Goal: Book appointment/travel/reservation

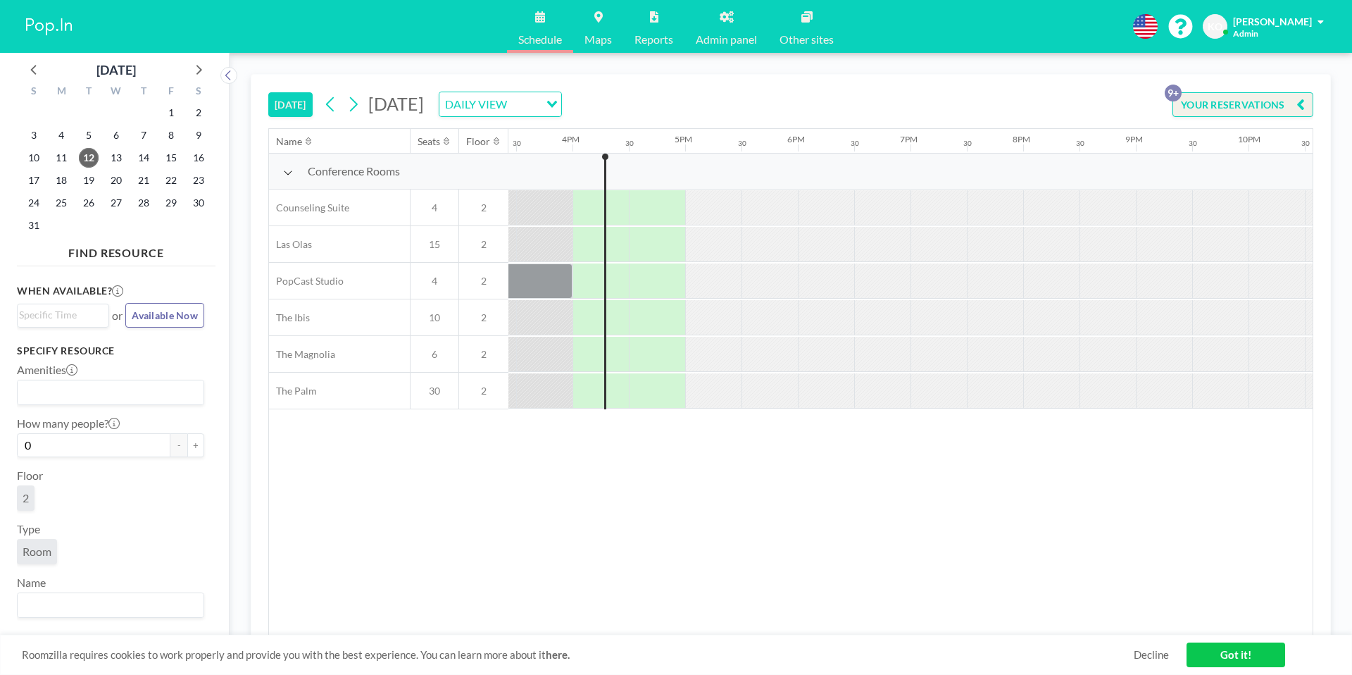
scroll to position [0, 1746]
click at [84, 182] on span "19" at bounding box center [89, 180] width 20 height 20
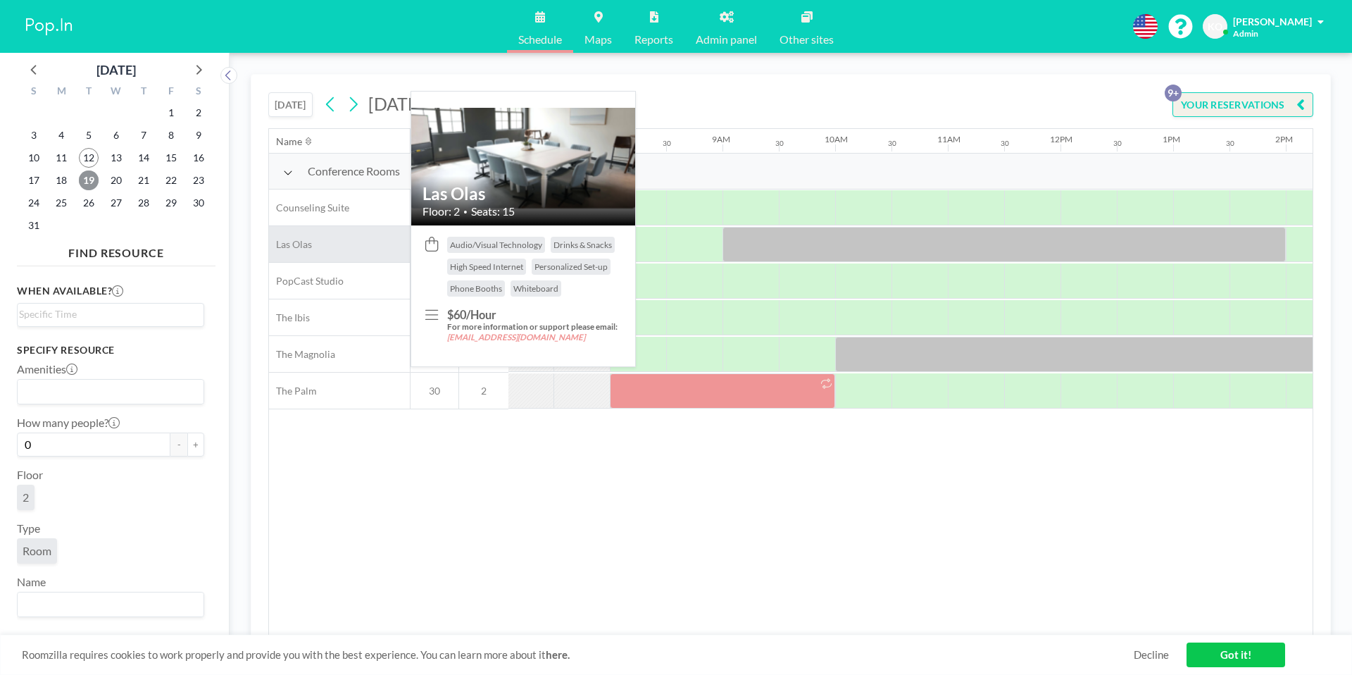
scroll to position [0, 845]
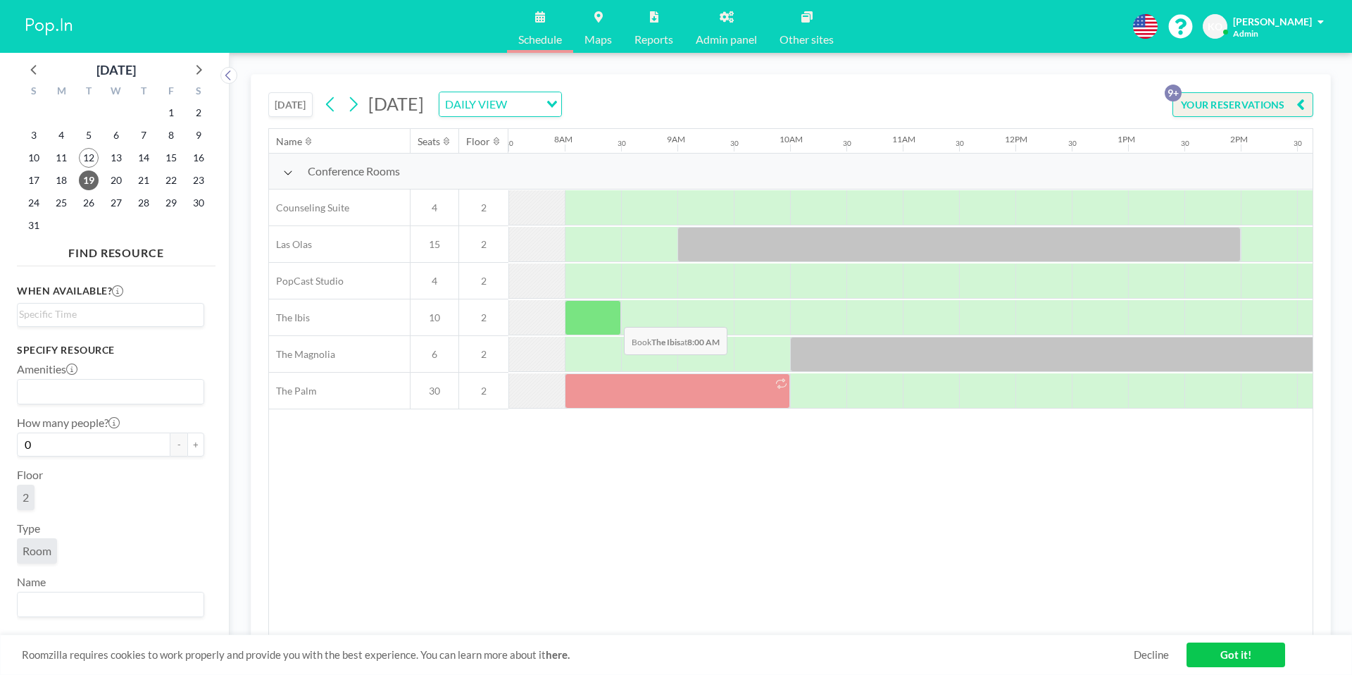
click at [605, 316] on div at bounding box center [593, 317] width 56 height 35
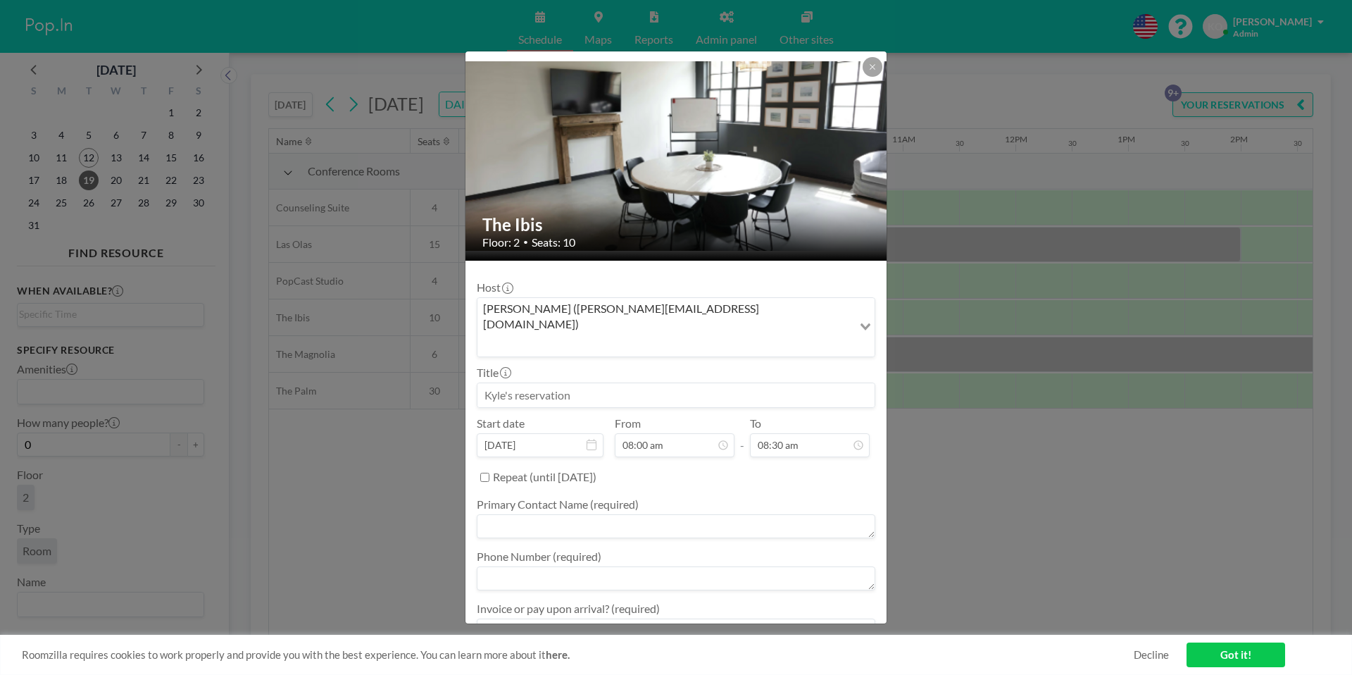
click at [575, 383] on input at bounding box center [675, 395] width 397 height 24
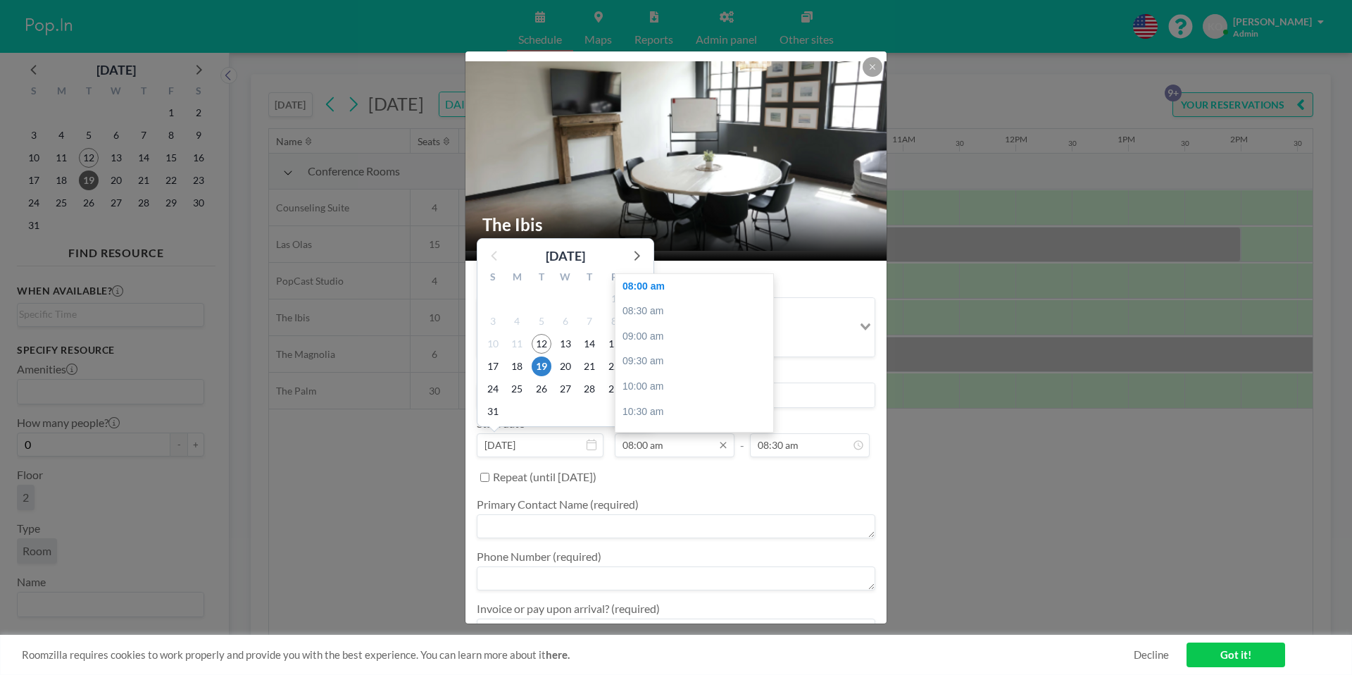
type input "[PERSON_NAME] - Southern Design"
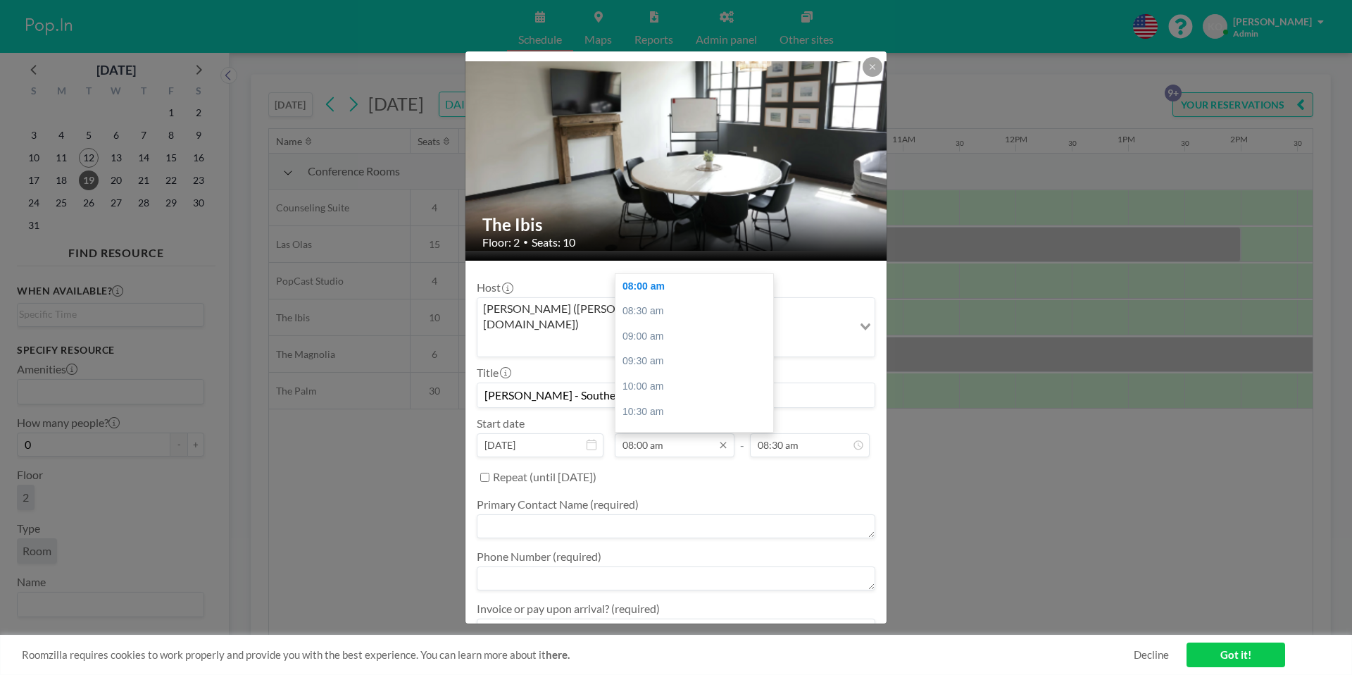
click at [655, 433] on input "08:00 am" at bounding box center [675, 445] width 120 height 24
click at [658, 299] on div "08:30 am" at bounding box center [694, 311] width 158 height 25
type input "08:30 am"
click at [786, 433] on input "09:00 am" at bounding box center [810, 445] width 120 height 24
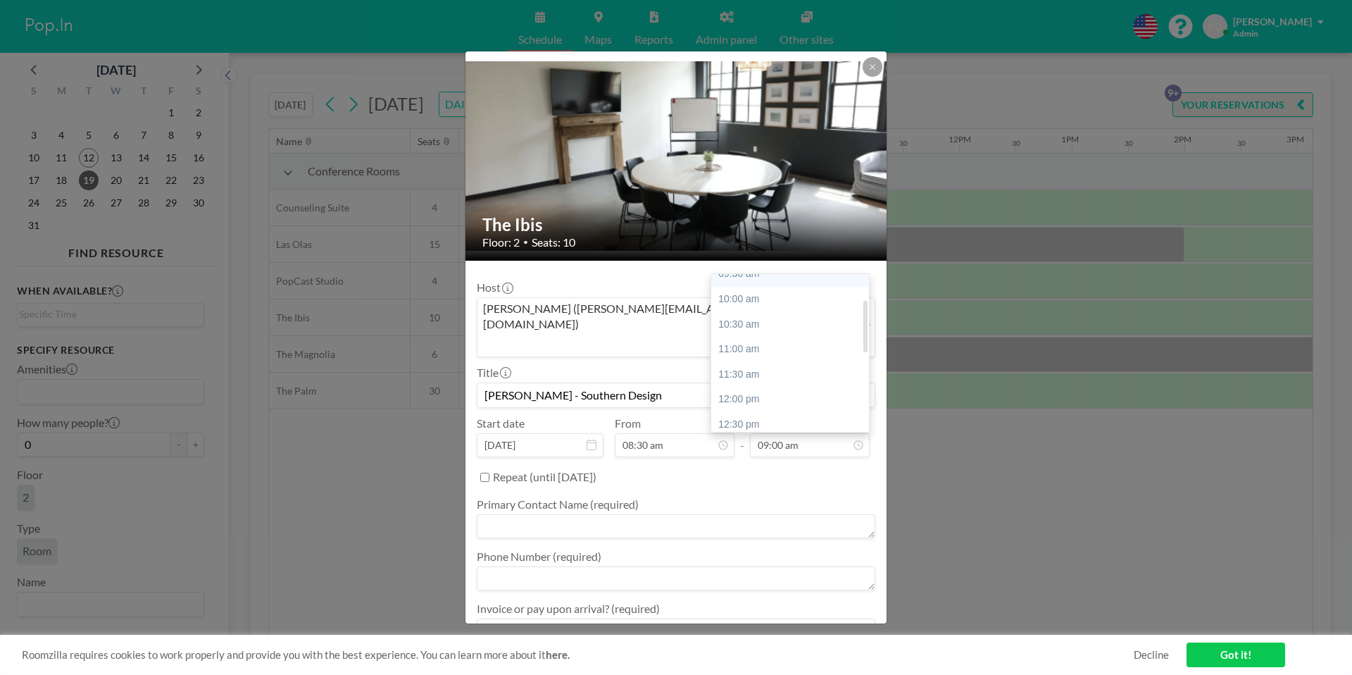
scroll to position [96, 0]
click at [763, 378] on div "12:00 pm" at bounding box center [790, 390] width 158 height 25
type input "12:00 pm"
click at [608, 514] on textarea at bounding box center [676, 526] width 399 height 24
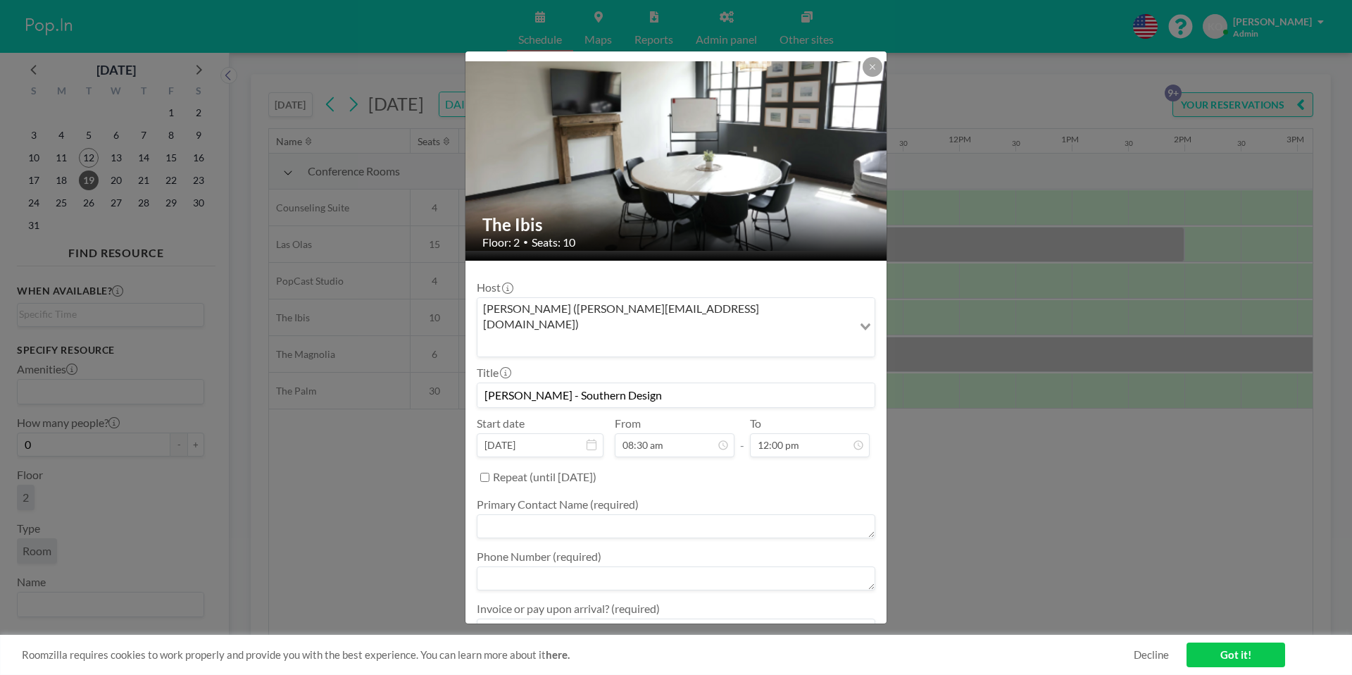
type textarea "F"
type textarea "[PERSON_NAME]"
type textarea "6784382890"
click at [665, 618] on textarea at bounding box center [676, 630] width 399 height 24
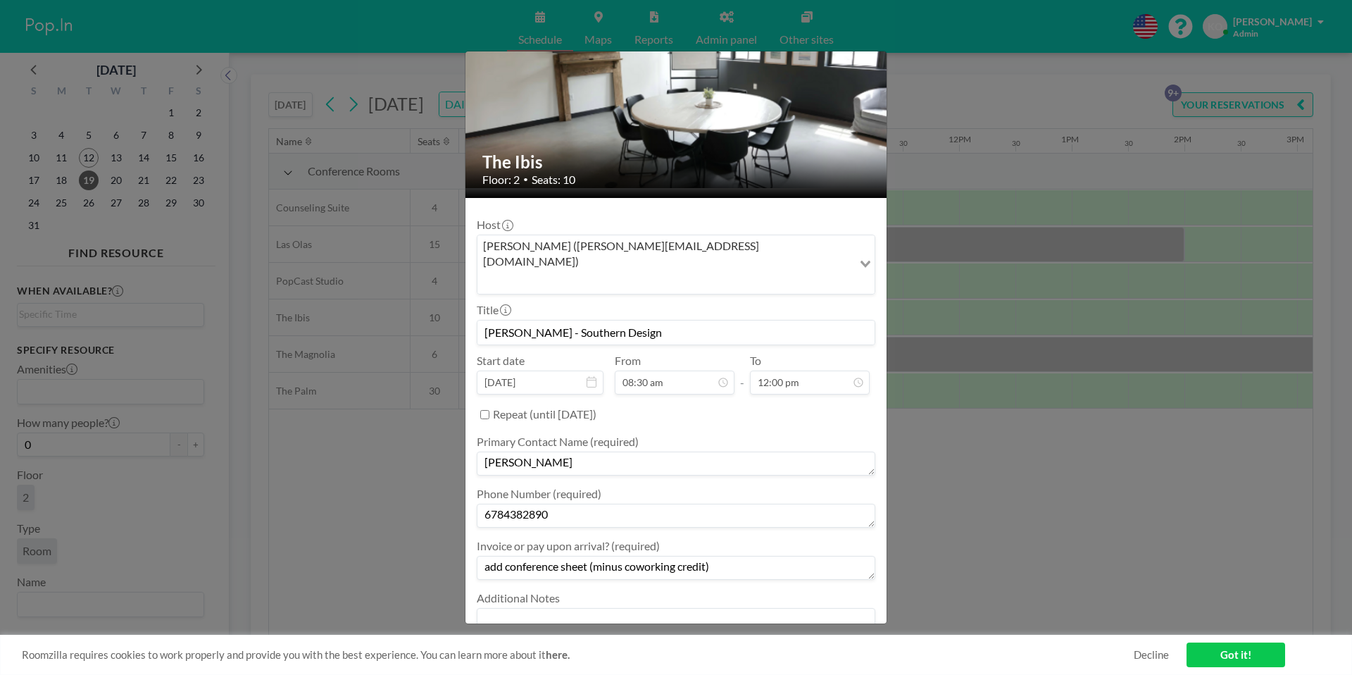
scroll to position [87, 0]
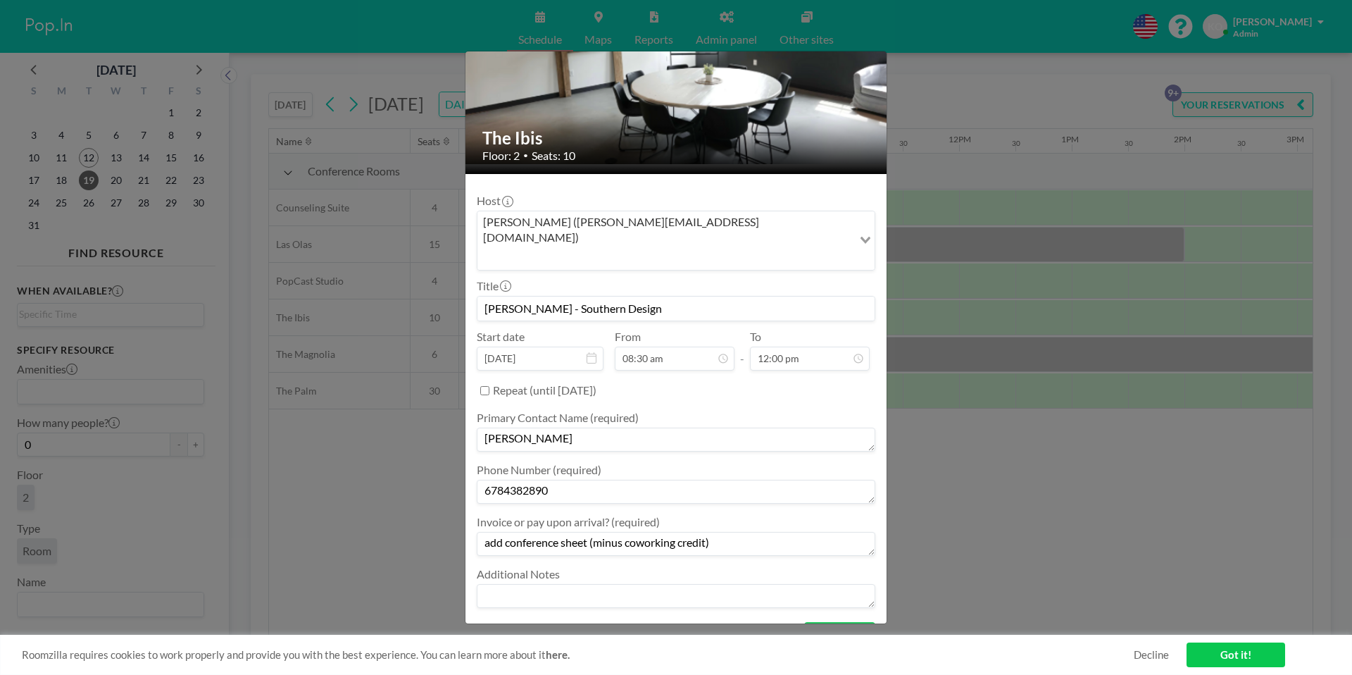
type textarea "add conference sheet (minus coworking credit)"
click at [835, 584] on textarea at bounding box center [676, 596] width 399 height 24
type textarea "per NO"
click at [845, 622] on button "BOOK NOW" at bounding box center [839, 634] width 71 height 25
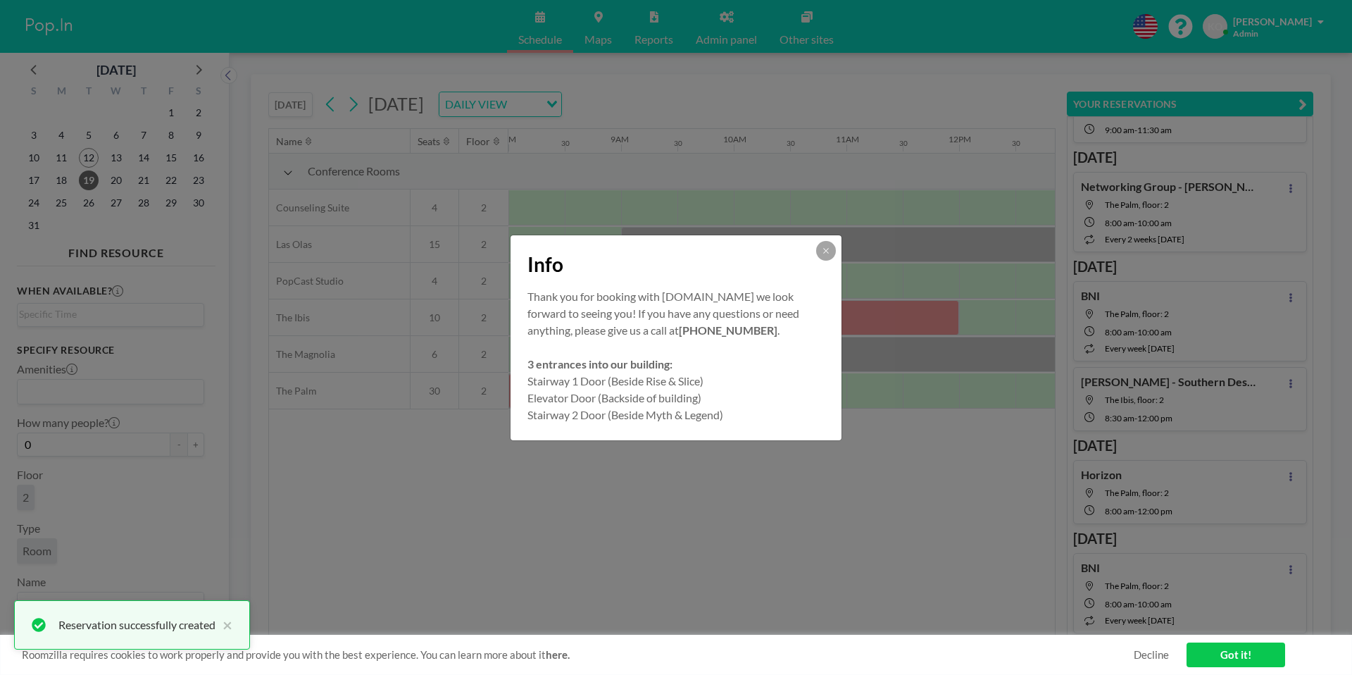
scroll to position [84, 0]
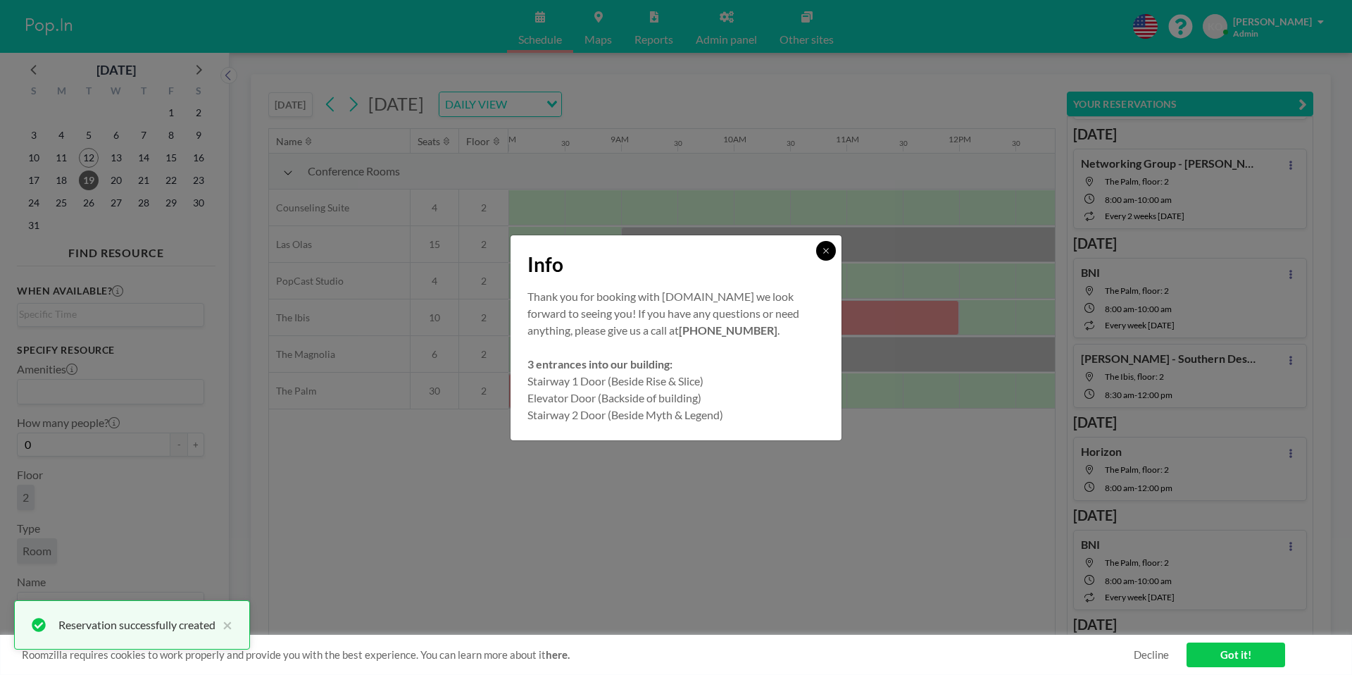
click at [828, 244] on button at bounding box center [826, 251] width 20 height 20
